Goal: Transaction & Acquisition: Purchase product/service

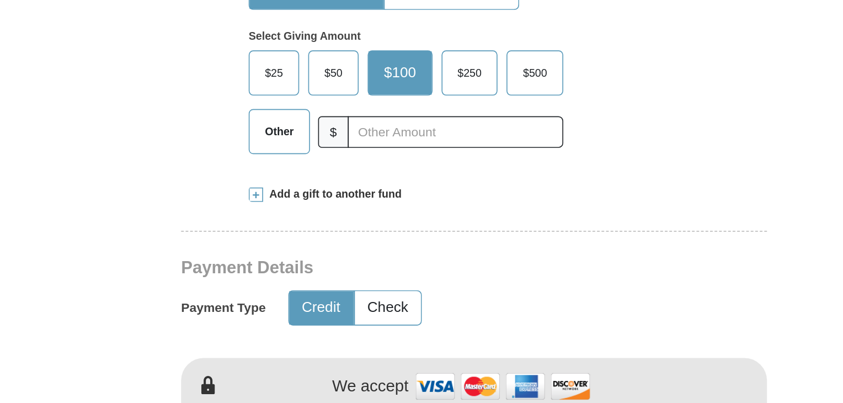
scroll to position [313, 0]
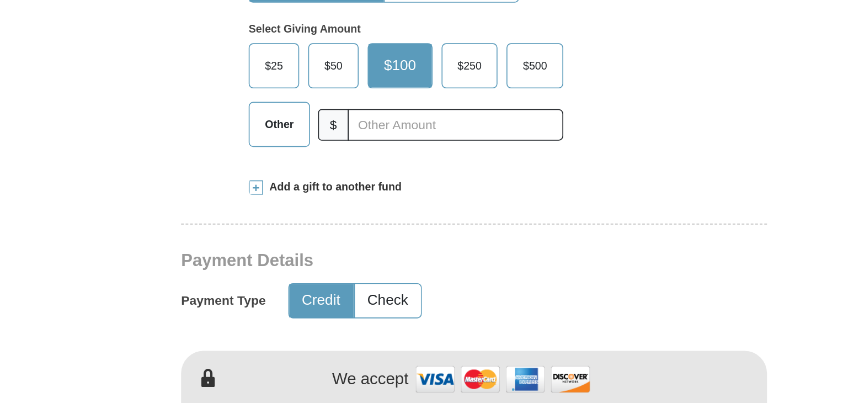
click at [287, 210] on span at bounding box center [288, 211] width 9 height 9
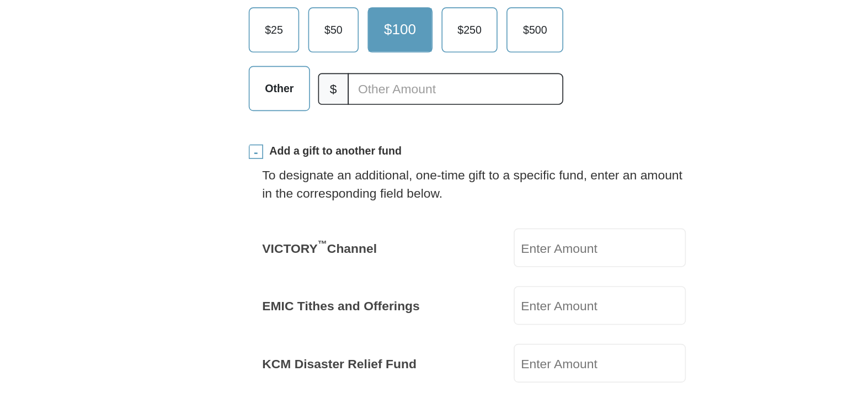
scroll to position [422, 0]
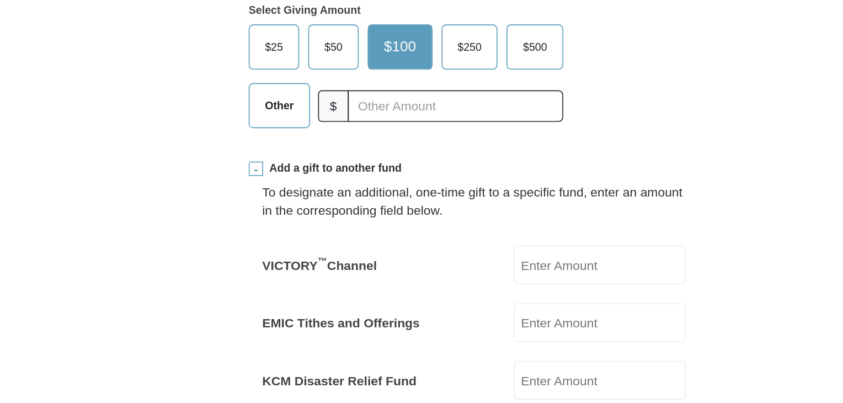
click at [289, 100] on span at bounding box center [288, 103] width 9 height 9
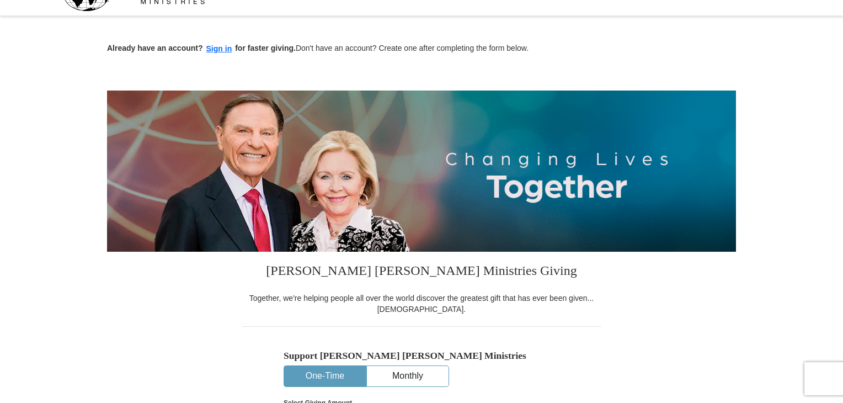
scroll to position [0, 0]
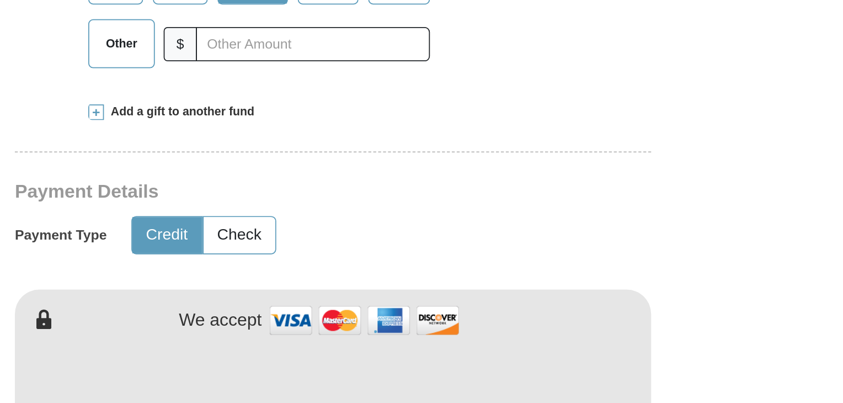
scroll to position [286, 0]
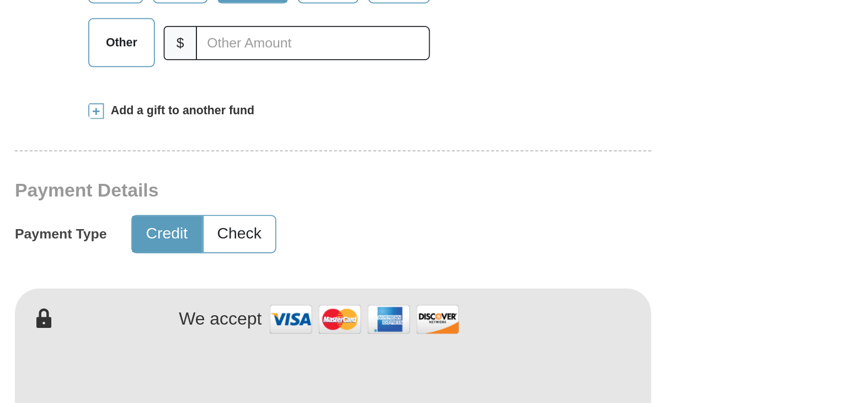
click at [286, 238] on span at bounding box center [288, 238] width 9 height 9
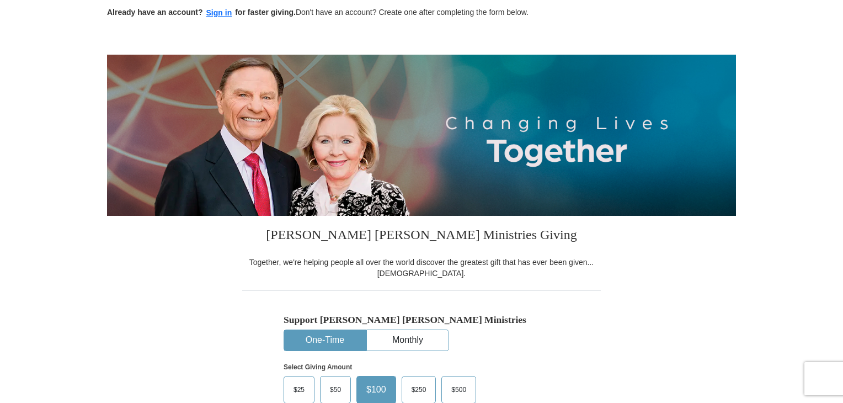
scroll to position [0, 0]
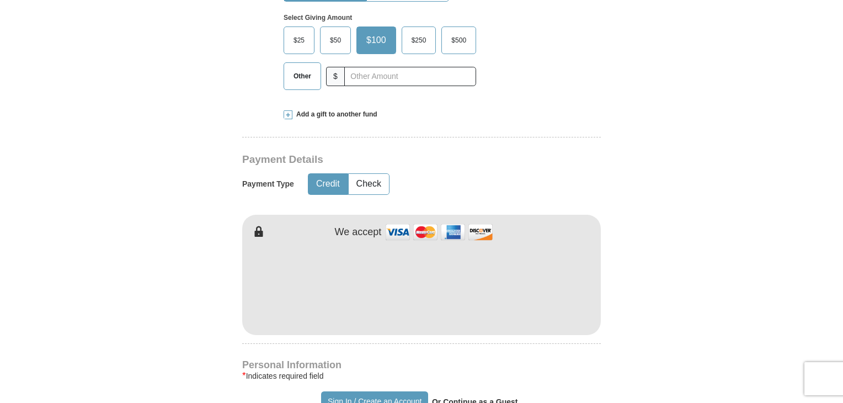
scroll to position [452, 0]
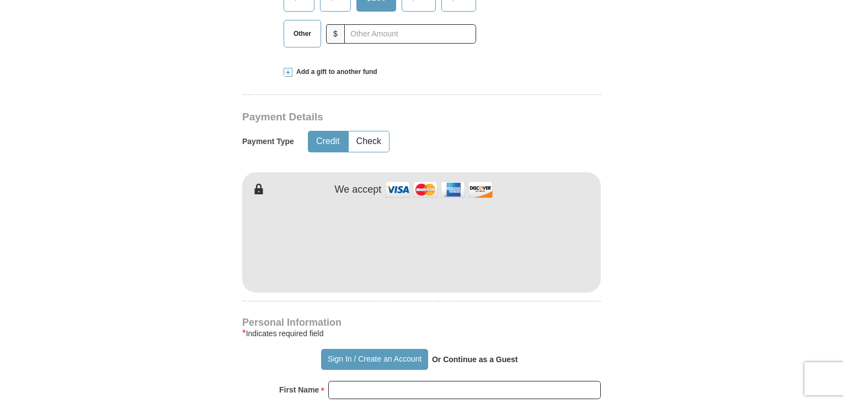
click at [284, 68] on span at bounding box center [288, 72] width 9 height 9
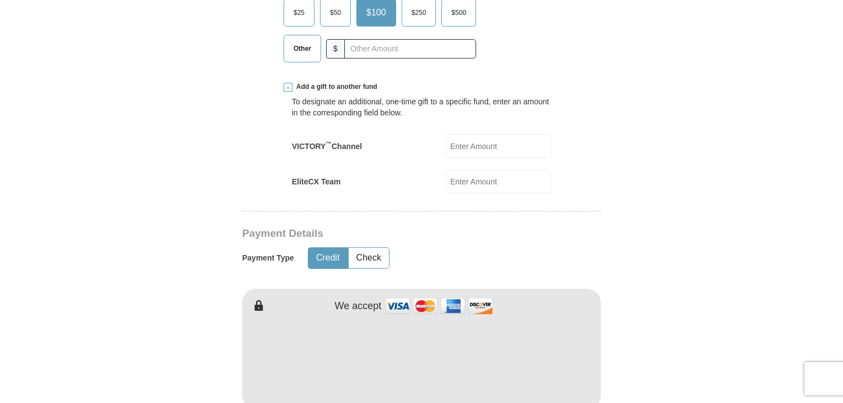
scroll to position [435, 0]
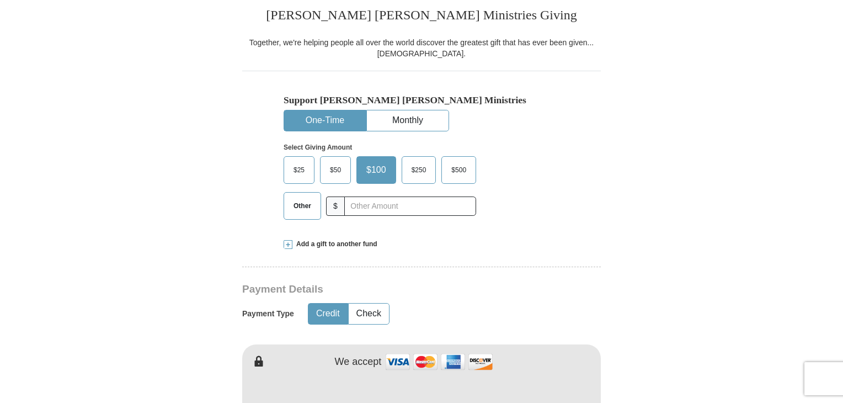
scroll to position [287, 0]
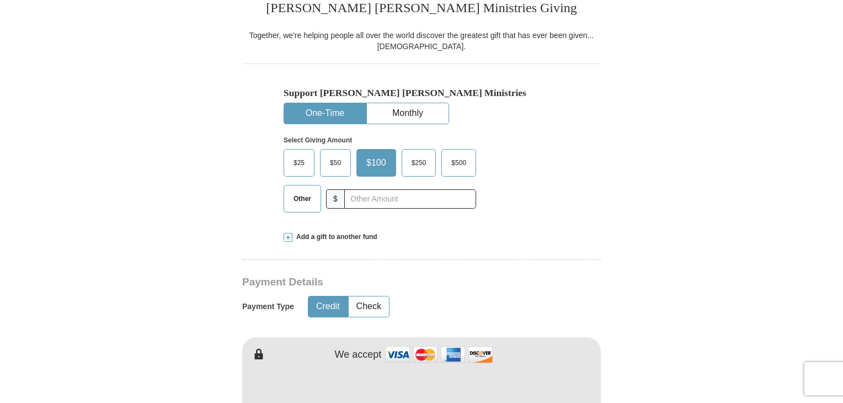
click at [287, 236] on span at bounding box center [288, 237] width 9 height 9
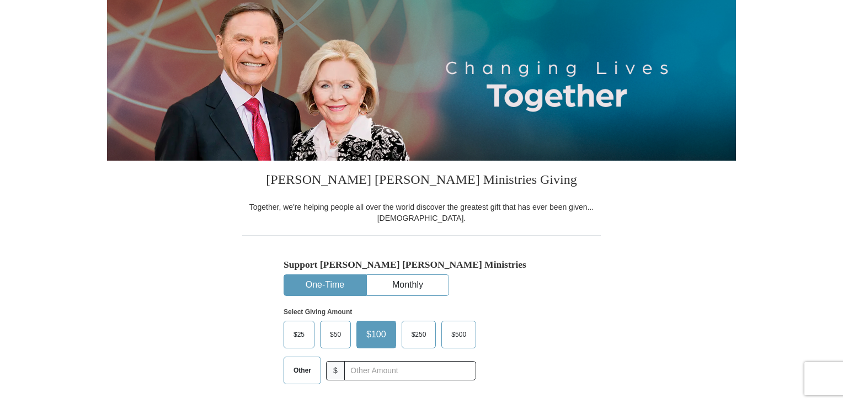
scroll to position [0, 0]
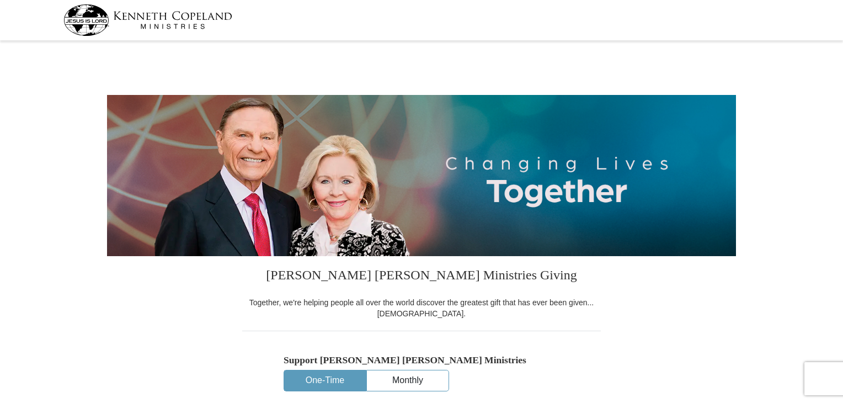
select select "DE"
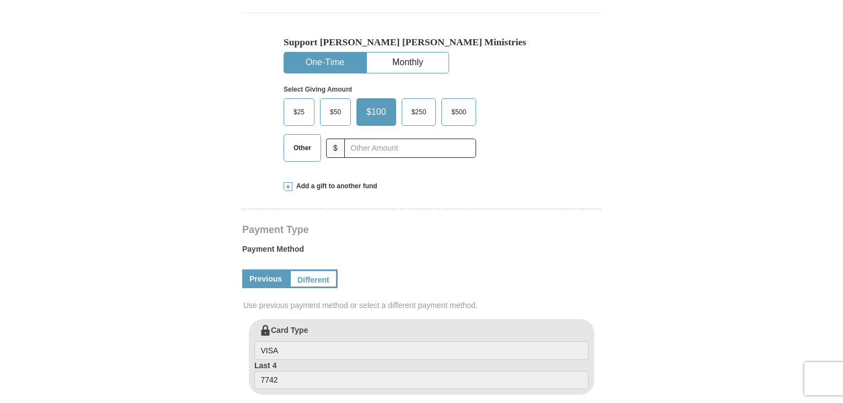
scroll to position [319, 0]
click at [286, 183] on span at bounding box center [288, 185] width 9 height 9
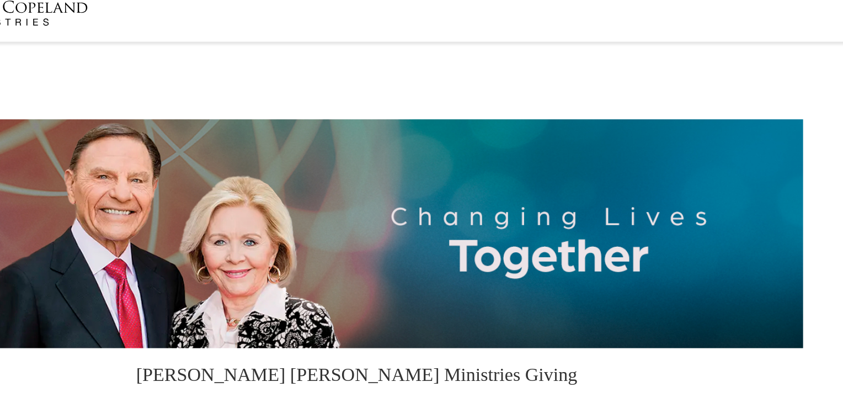
scroll to position [0, 0]
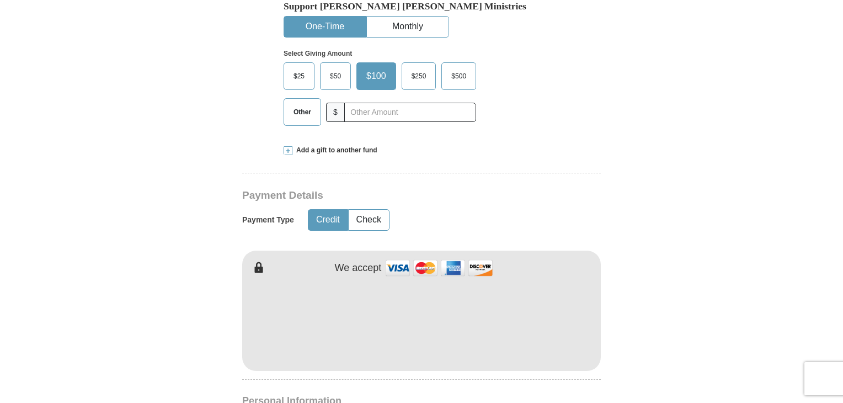
scroll to position [383, 0]
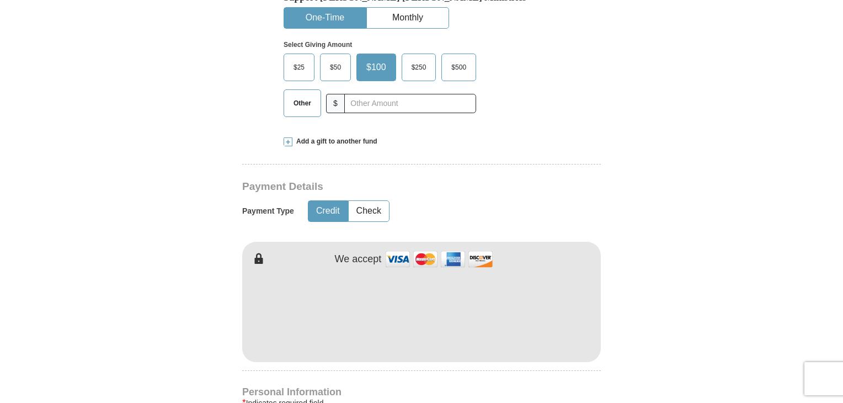
click at [290, 137] on span at bounding box center [288, 141] width 9 height 9
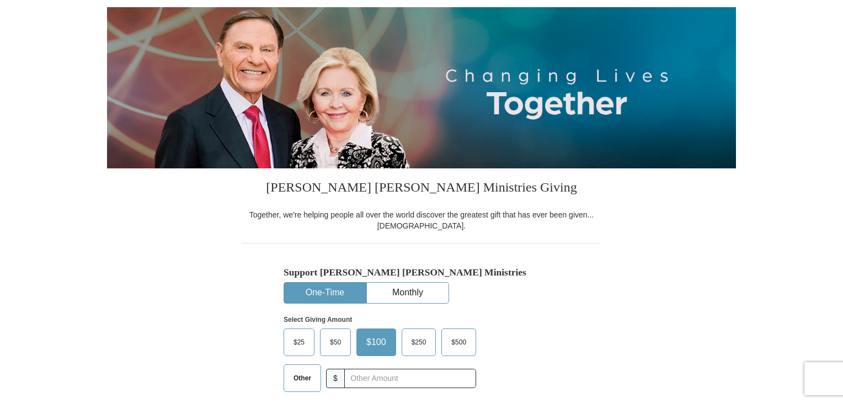
scroll to position [0, 0]
